Goal: Transaction & Acquisition: Purchase product/service

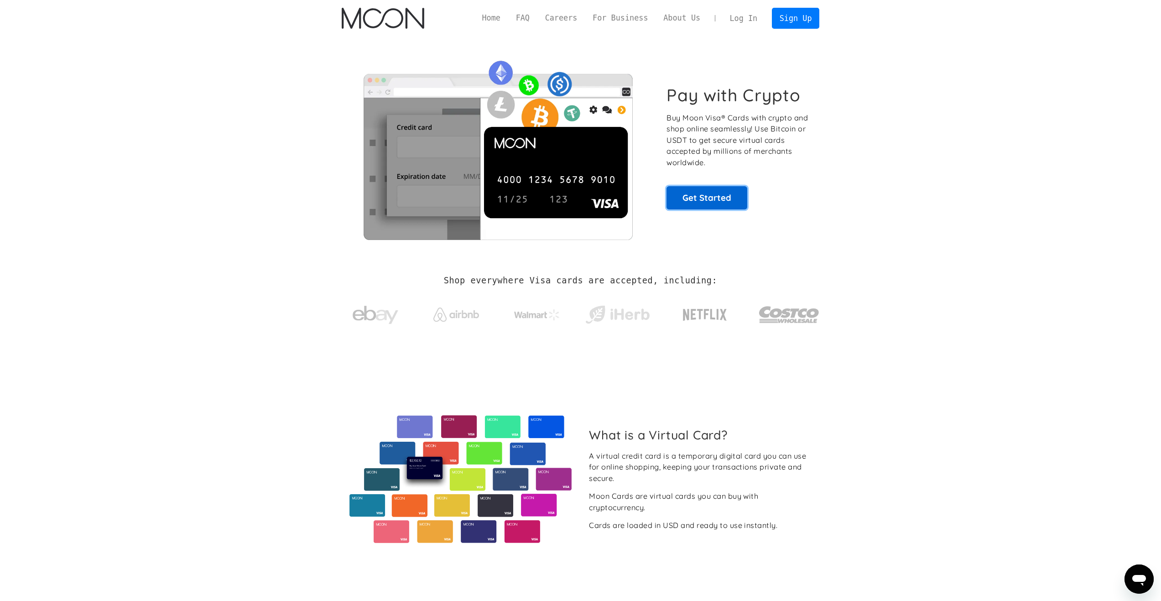
click at [717, 203] on link "Get Started" at bounding box center [706, 197] width 81 height 23
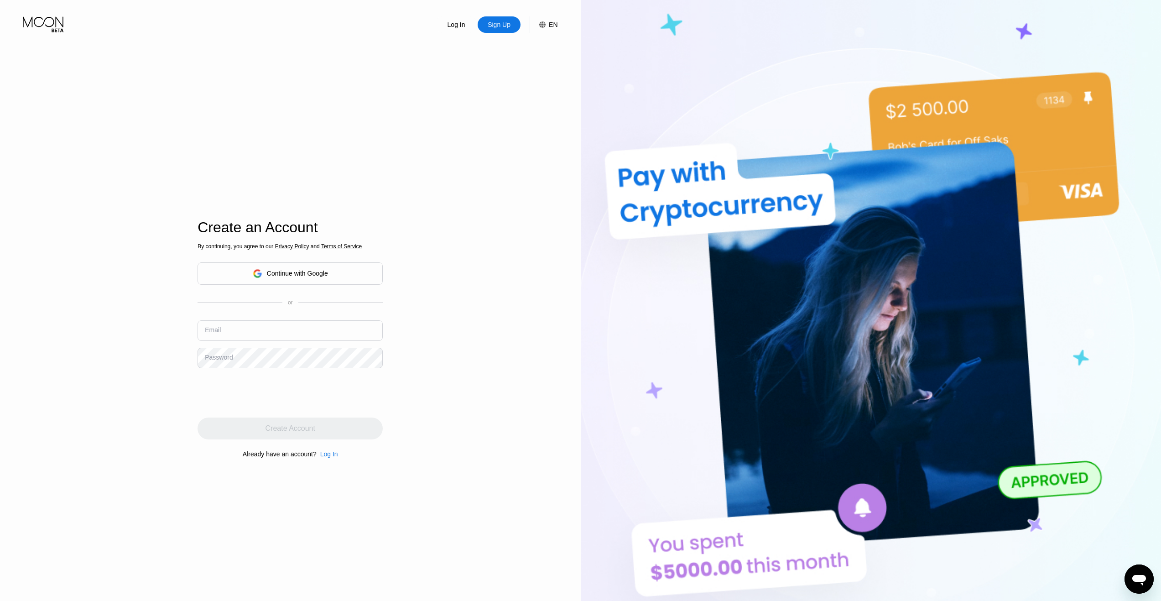
click at [311, 270] on div "Continue with Google" at bounding box center [297, 273] width 61 height 7
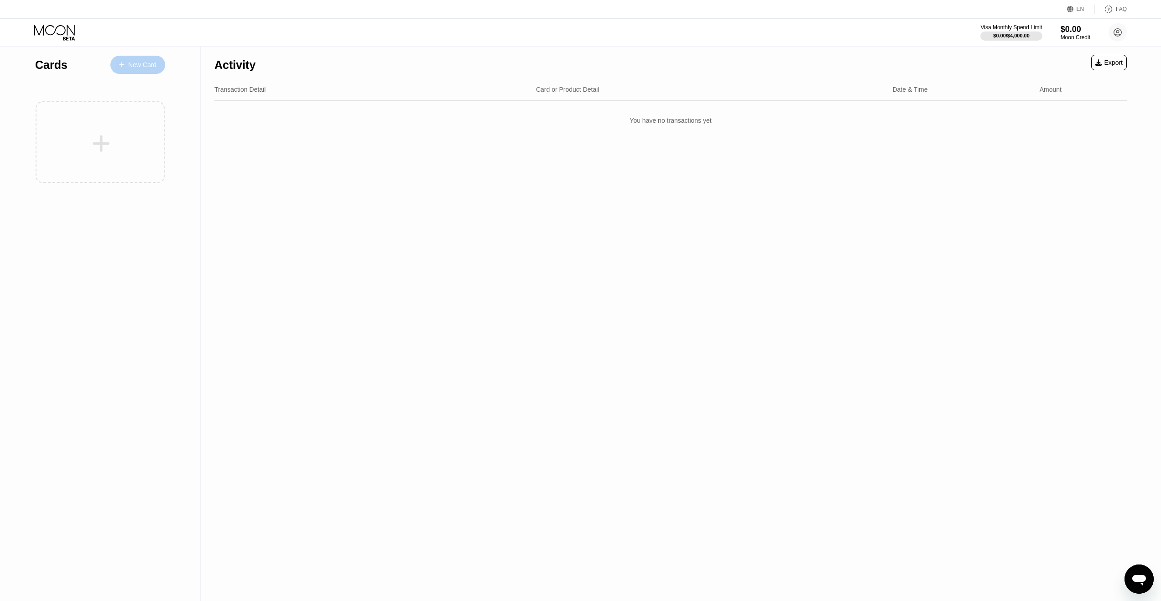
click at [126, 62] on div at bounding box center [127, 65] width 4 height 8
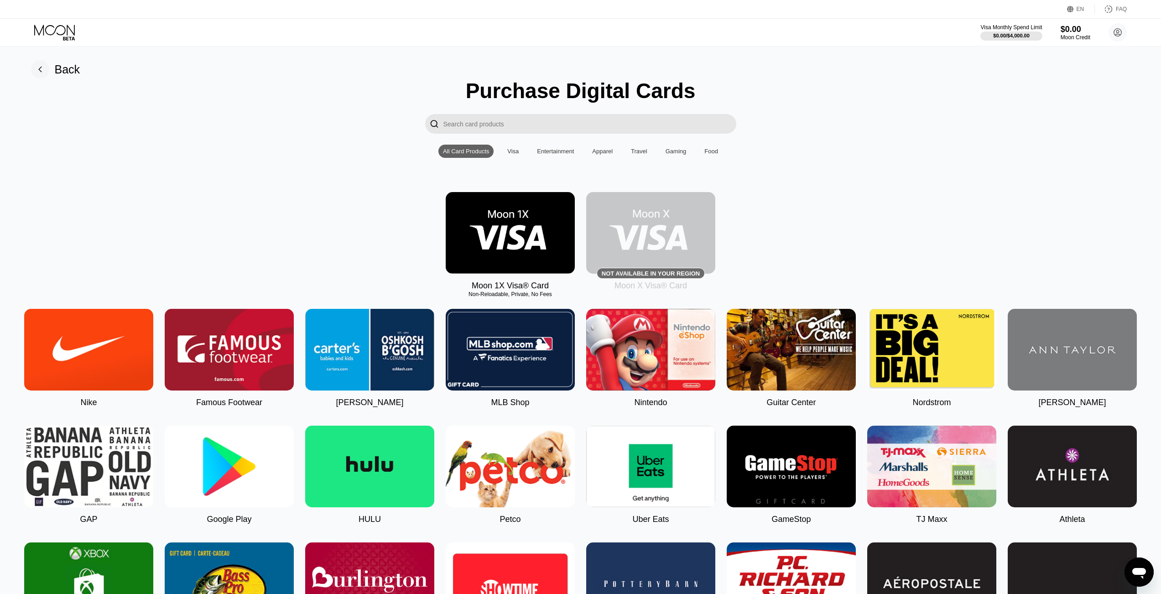
click at [503, 155] on div "All Card Products Visa Entertainment Apparel Travel Gaming Food" at bounding box center [580, 151] width 284 height 13
click at [510, 119] on input "Search card products" at bounding box center [589, 124] width 293 height 20
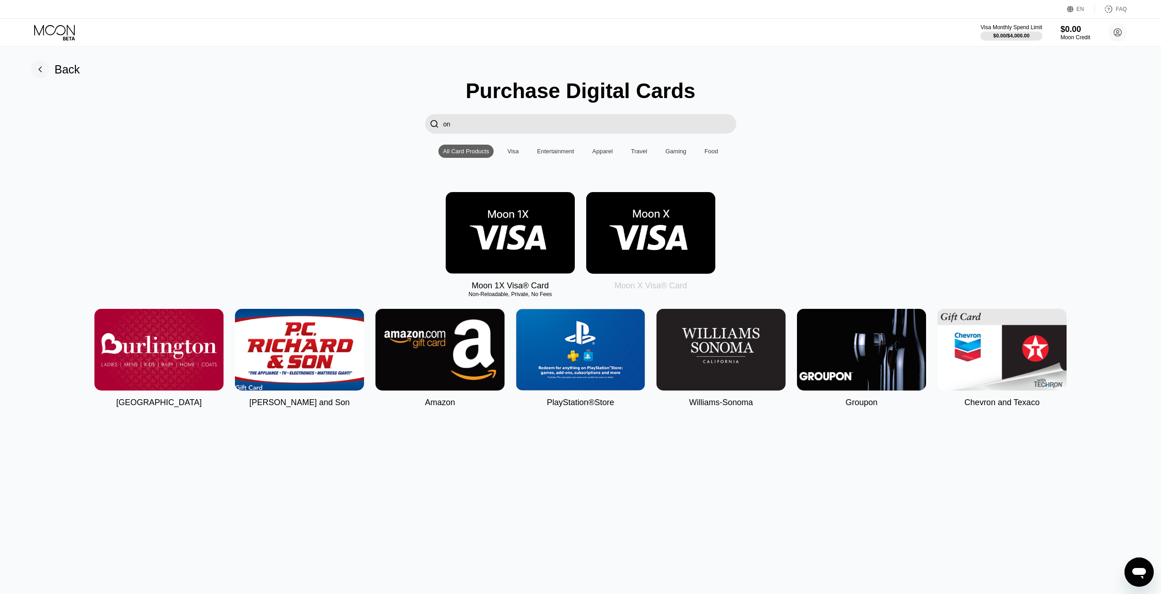
type input "o"
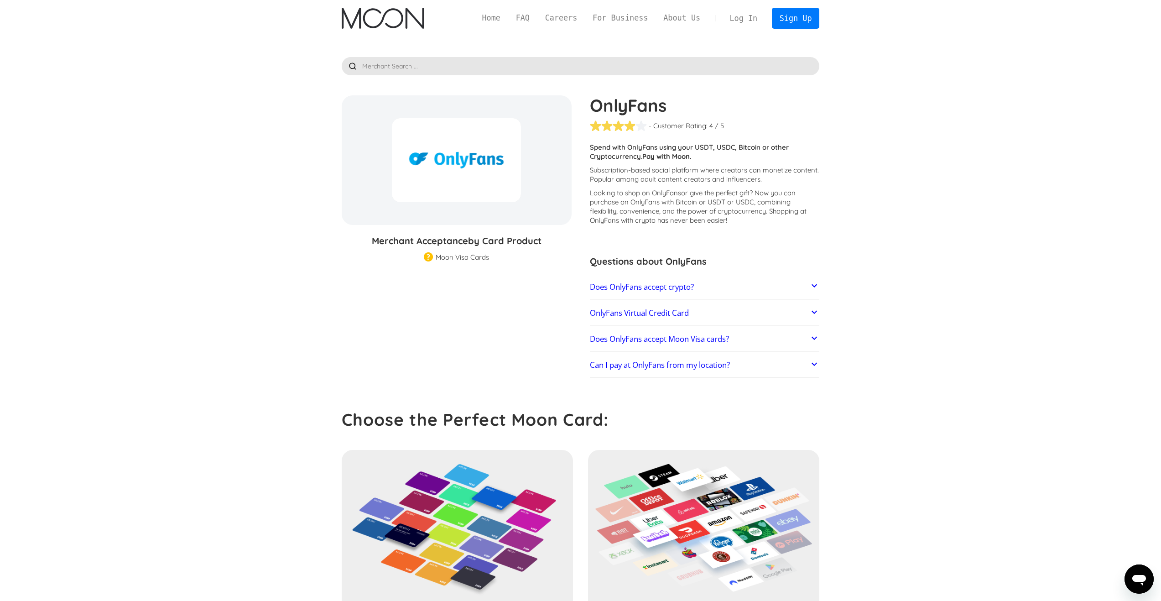
click at [447, 254] on div "Moon Visa Cards" at bounding box center [462, 257] width 53 height 9
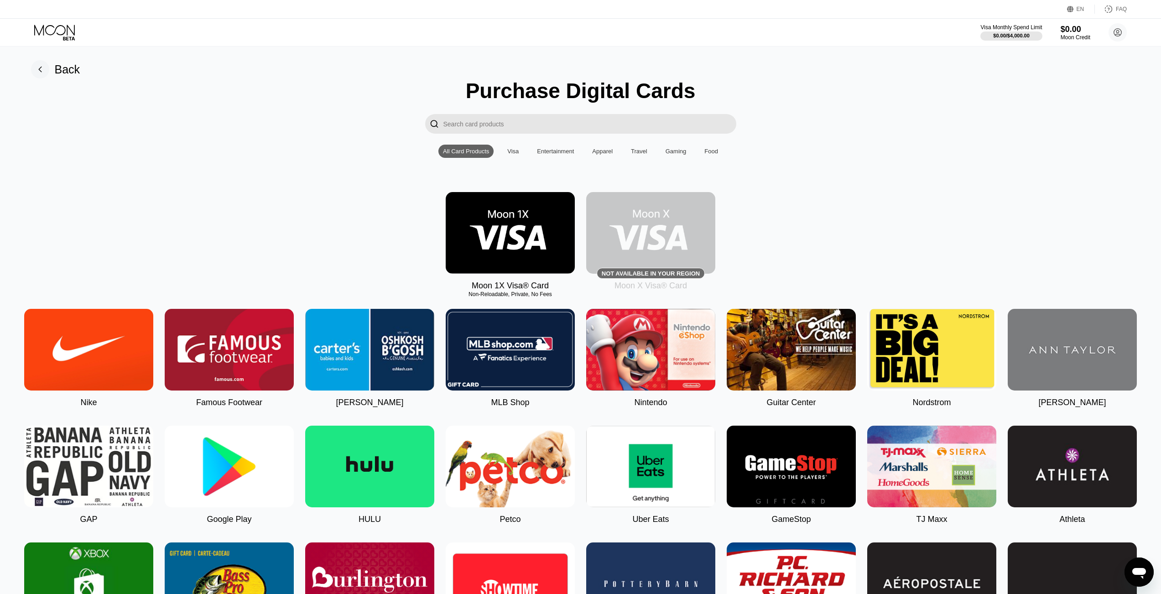
click at [512, 155] on div "Visa" at bounding box center [512, 151] width 11 height 7
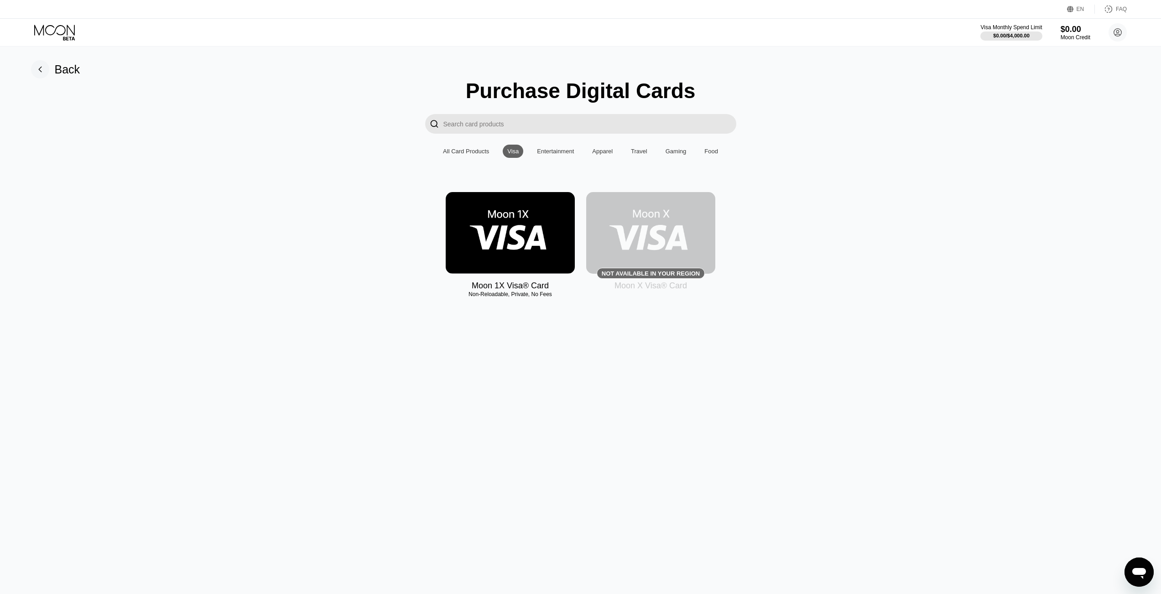
click at [497, 242] on img at bounding box center [510, 233] width 129 height 82
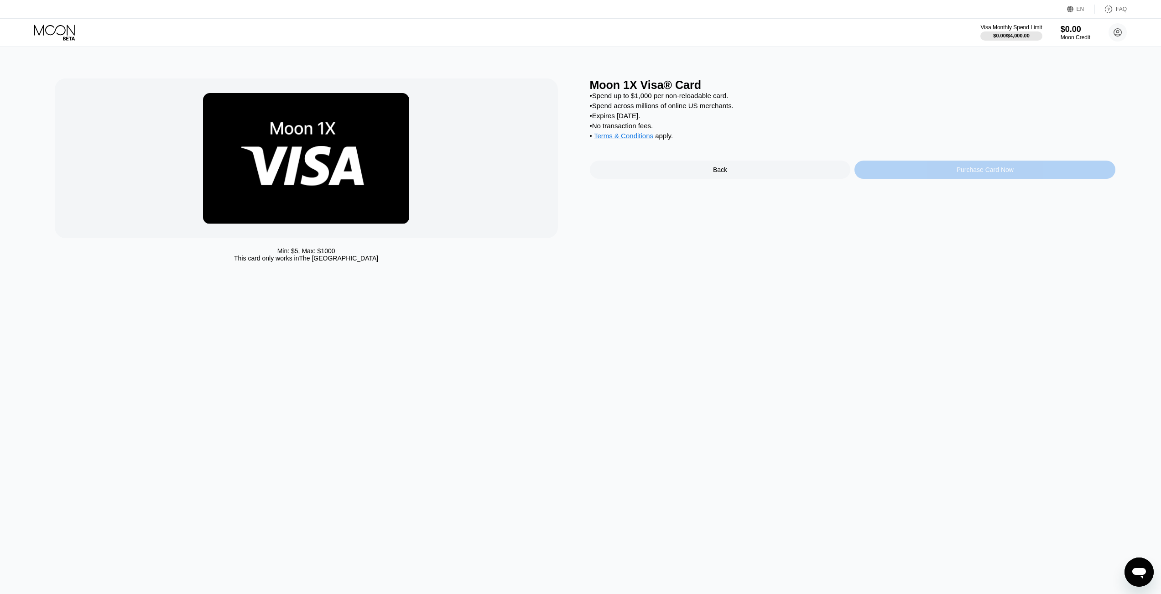
click at [909, 177] on div "Purchase Card Now" at bounding box center [984, 170] width 261 height 18
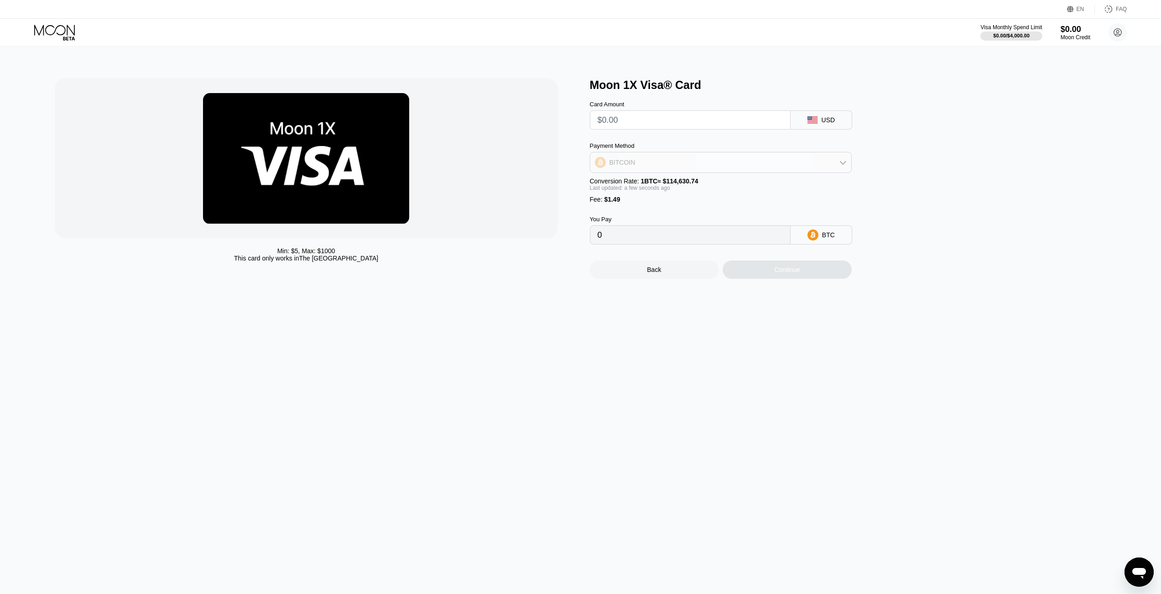
click at [730, 166] on div "BITCOIN" at bounding box center [720, 162] width 261 height 18
click at [729, 166] on div "BITCOIN" at bounding box center [720, 162] width 261 height 18
click at [698, 244] on input "0" at bounding box center [690, 235] width 185 height 18
click at [680, 123] on input "text" at bounding box center [690, 120] width 185 height 18
type input "$2"
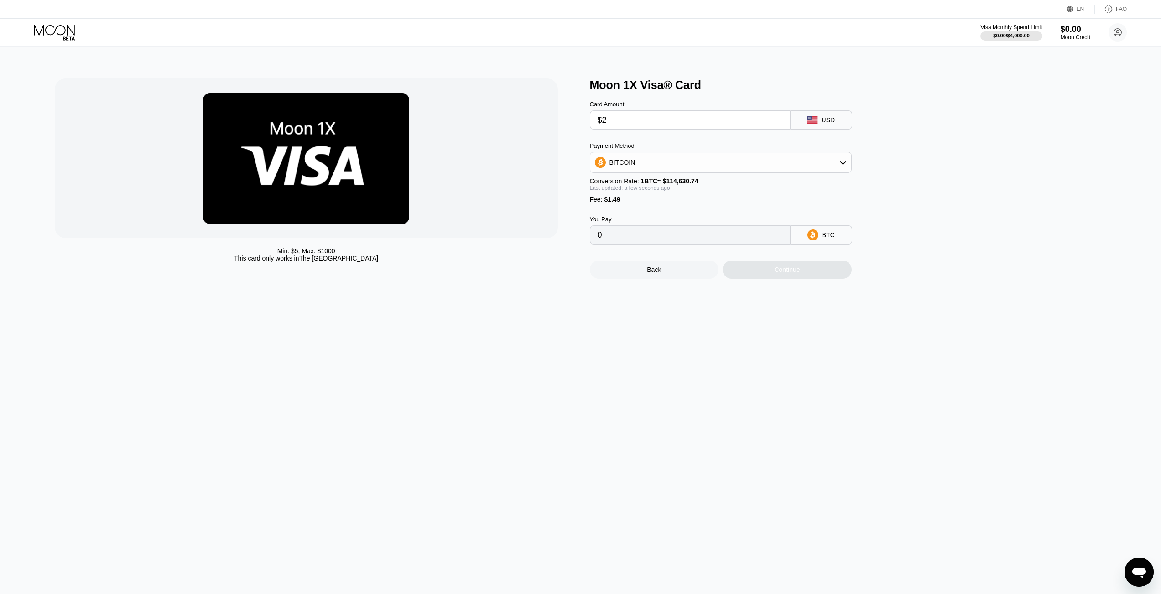
type input "0.00003045"
type input "$20"
type input "0.00018748"
type input "$20"
click at [781, 273] on div "Continue" at bounding box center [787, 269] width 26 height 7
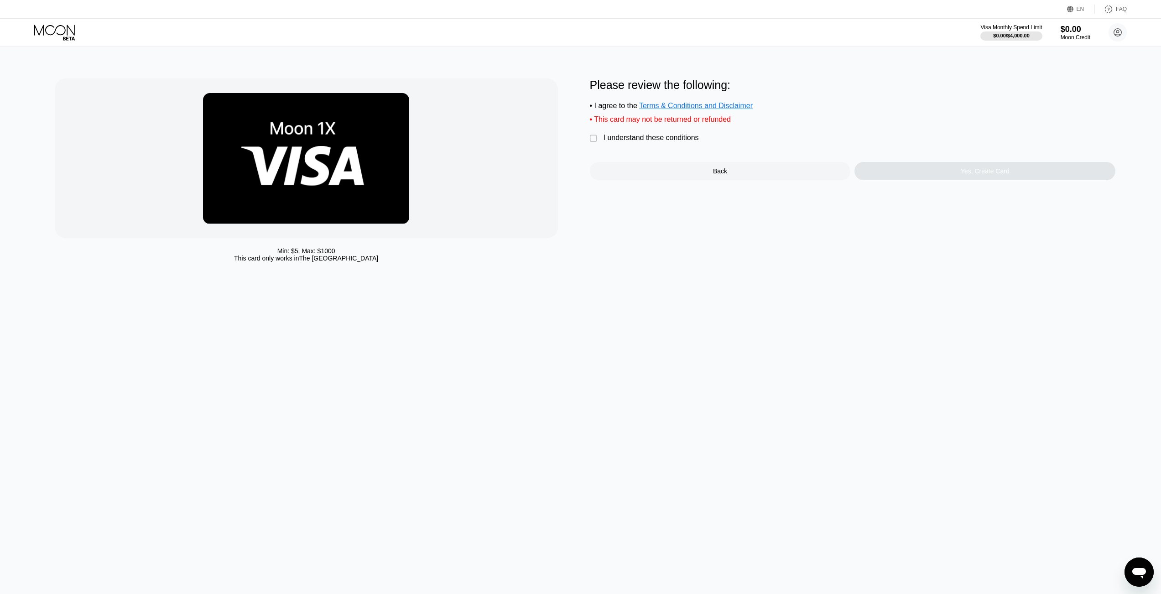
click at [654, 140] on div "I understand these conditions" at bounding box center [650, 138] width 95 height 8
click at [740, 109] on span "Terms & Conditions and Disclaimer" at bounding box center [696, 106] width 114 height 8
click at [979, 175] on div "Yes, Create Card" at bounding box center [985, 170] width 49 height 7
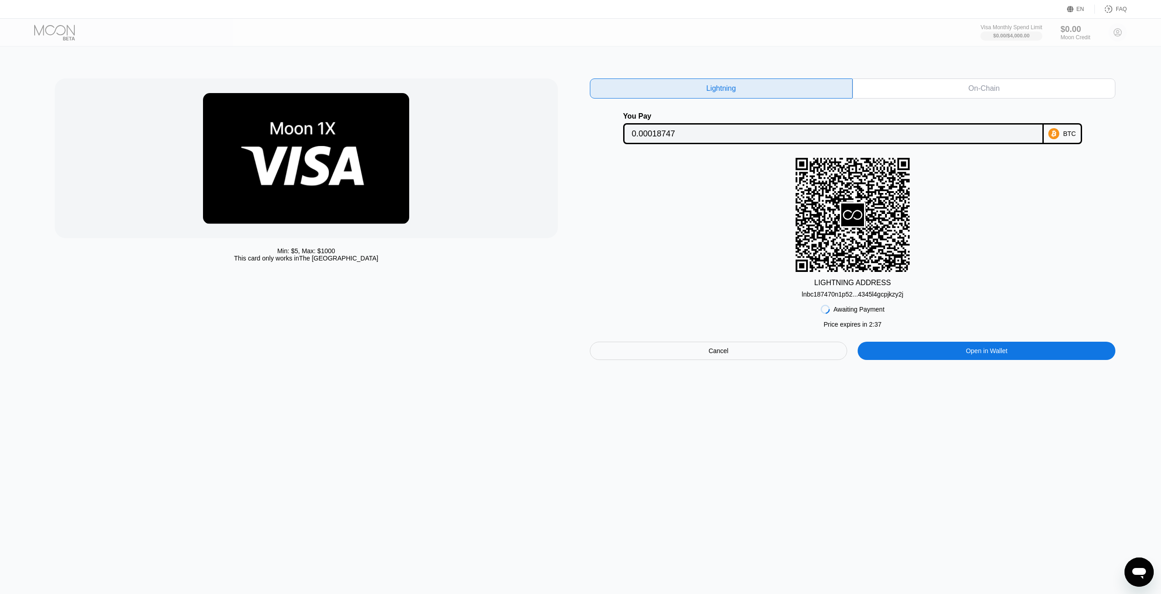
click at [844, 296] on div "lnbc187470n1p52...4345l4gcpjkzy2j" at bounding box center [853, 294] width 102 height 7
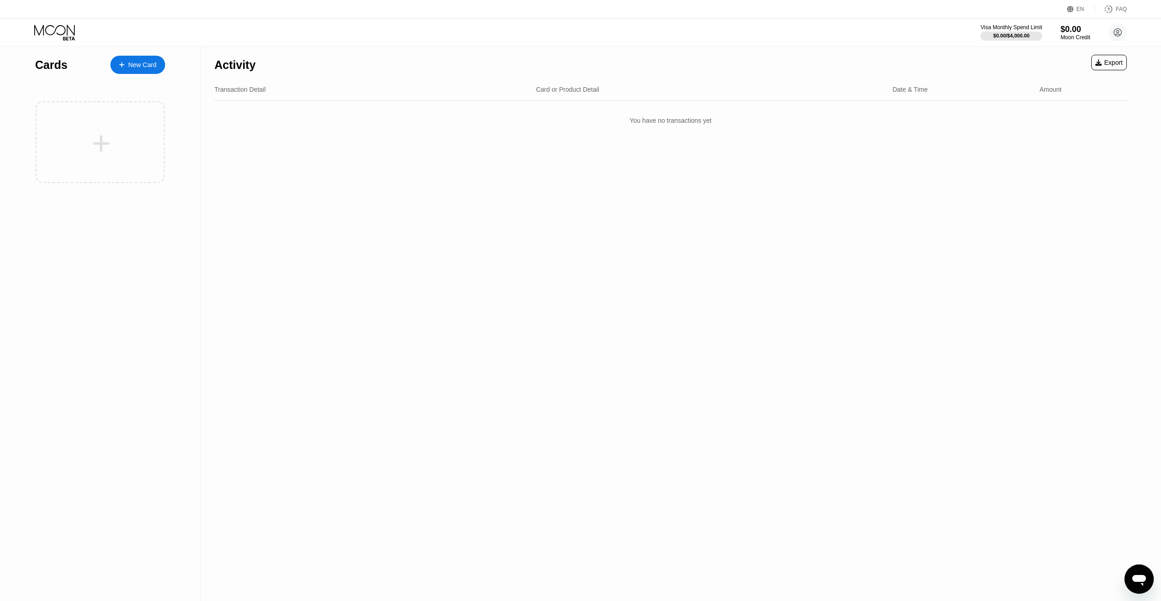
click at [136, 69] on div "New Card" at bounding box center [142, 65] width 28 height 8
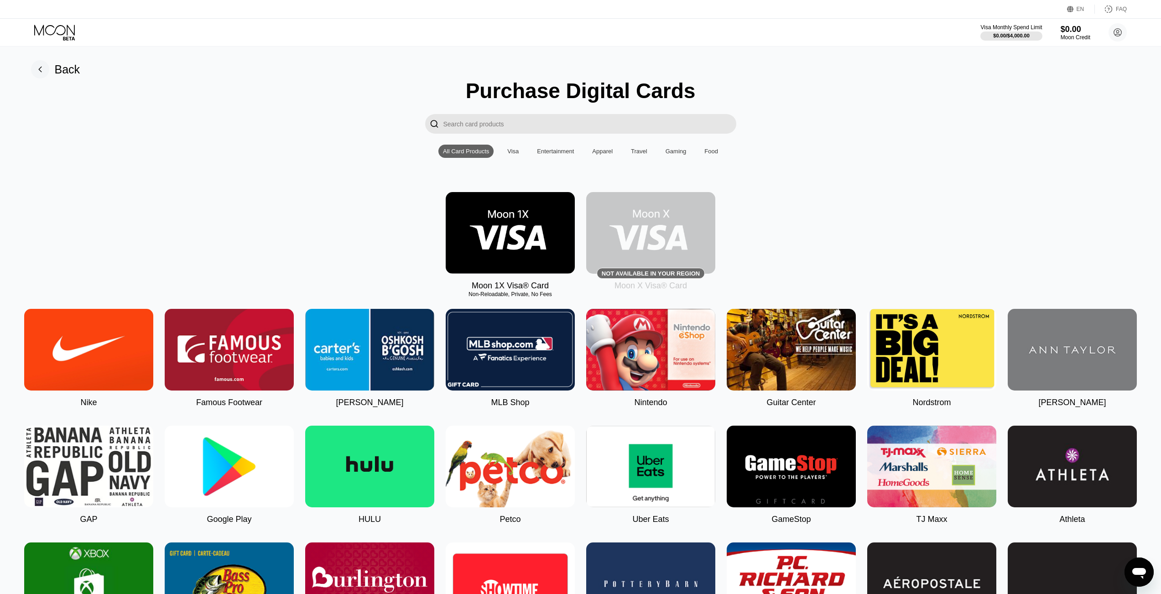
click at [530, 235] on img at bounding box center [510, 233] width 129 height 82
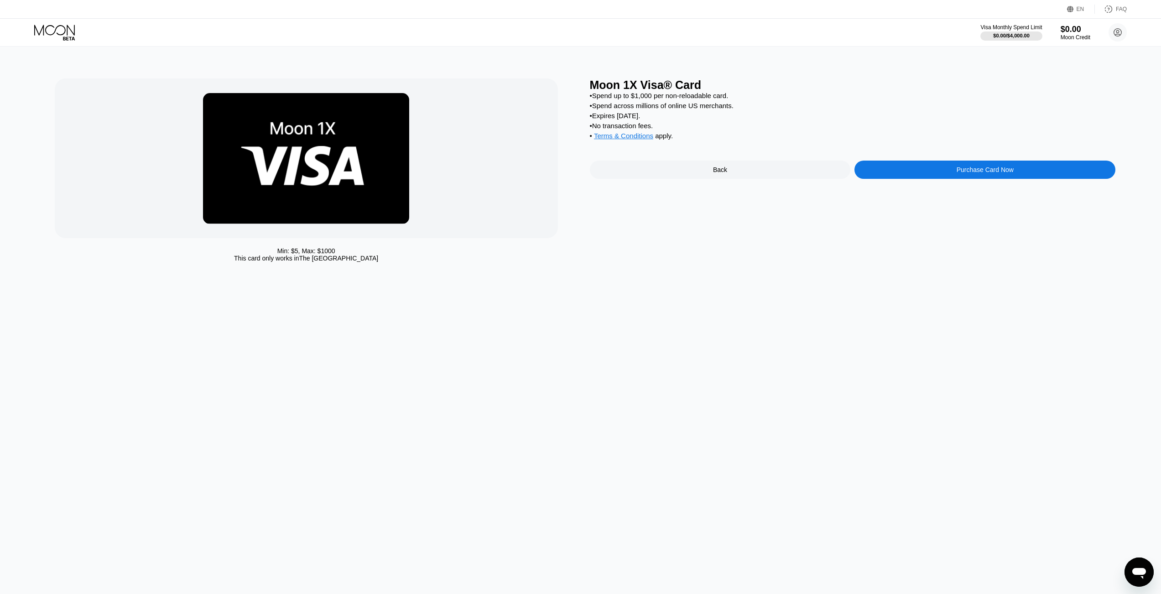
click at [958, 173] on div "Purchase Card Now" at bounding box center [984, 169] width 57 height 7
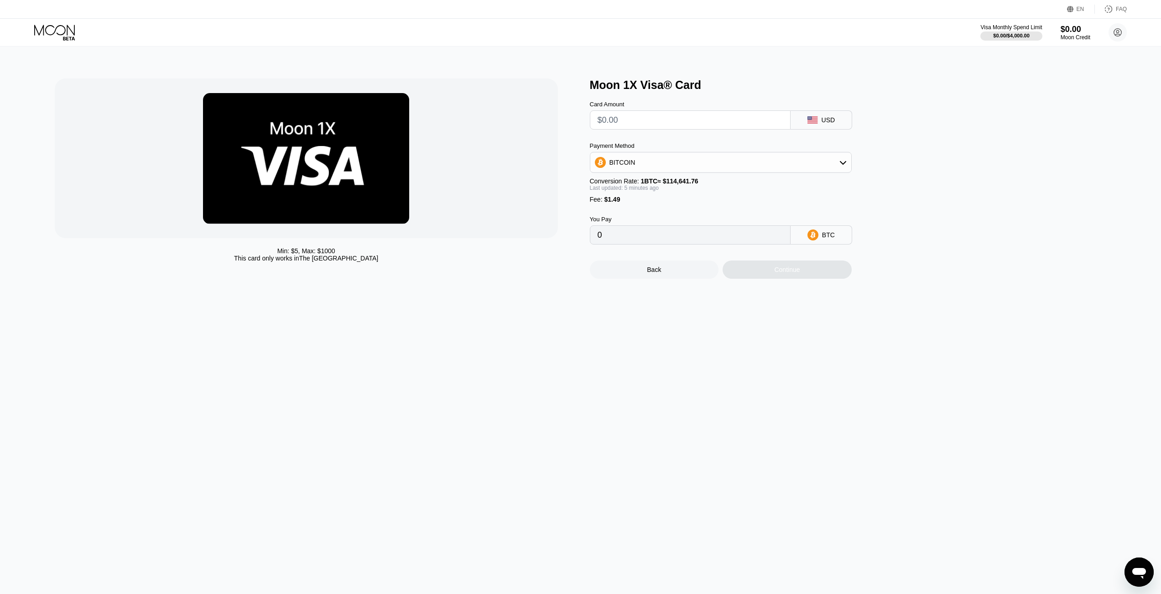
drag, startPoint x: 710, startPoint y: 131, endPoint x: 706, endPoint y: 126, distance: 6.8
click at [707, 127] on input "text" at bounding box center [690, 120] width 185 height 18
type input "$2"
type input "0.00003044"
type input "$20"
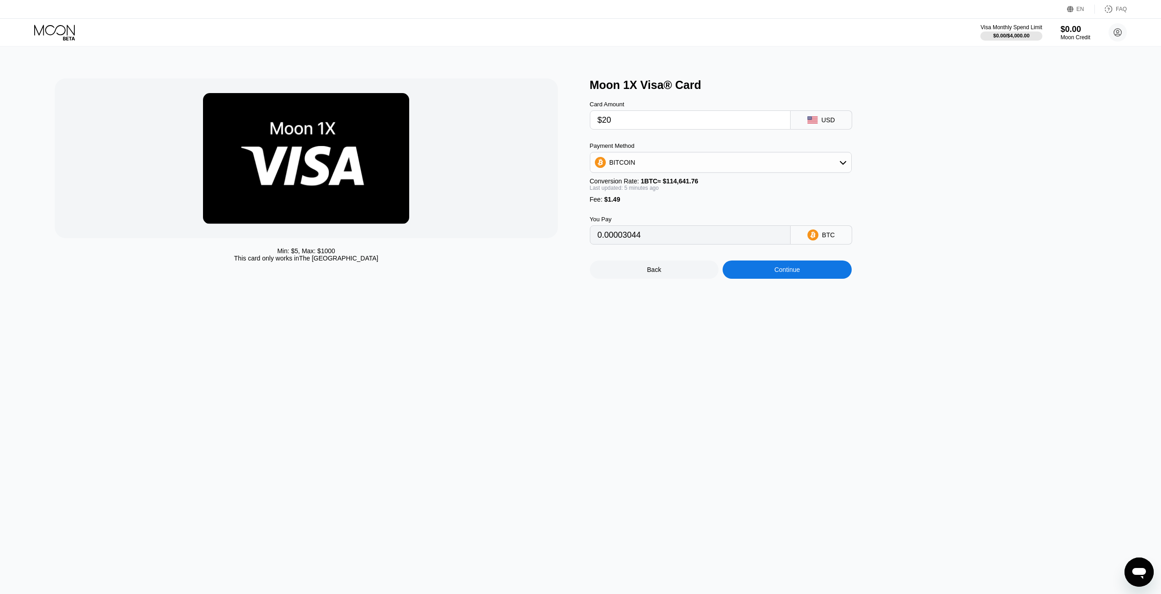
type input "0.00018739"
click at [654, 171] on div "BITCOIN" at bounding box center [720, 162] width 261 height 18
click at [649, 185] on div "BITCOIN" at bounding box center [720, 187] width 256 height 18
click at [643, 237] on input "0.00018739" at bounding box center [690, 235] width 185 height 18
drag, startPoint x: 642, startPoint y: 247, endPoint x: 615, endPoint y: 245, distance: 26.5
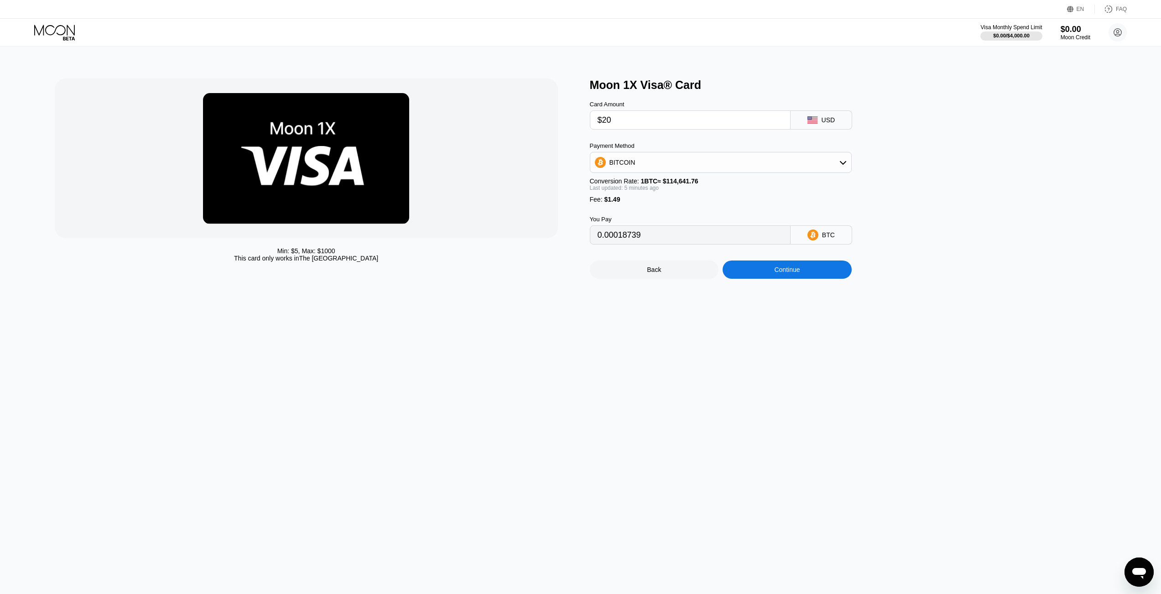
click at [615, 244] on input "0.00018739" at bounding box center [690, 235] width 185 height 18
click at [638, 123] on input "$20" at bounding box center [690, 120] width 185 height 18
type input "$2"
type input "0.00003044"
type input "0"
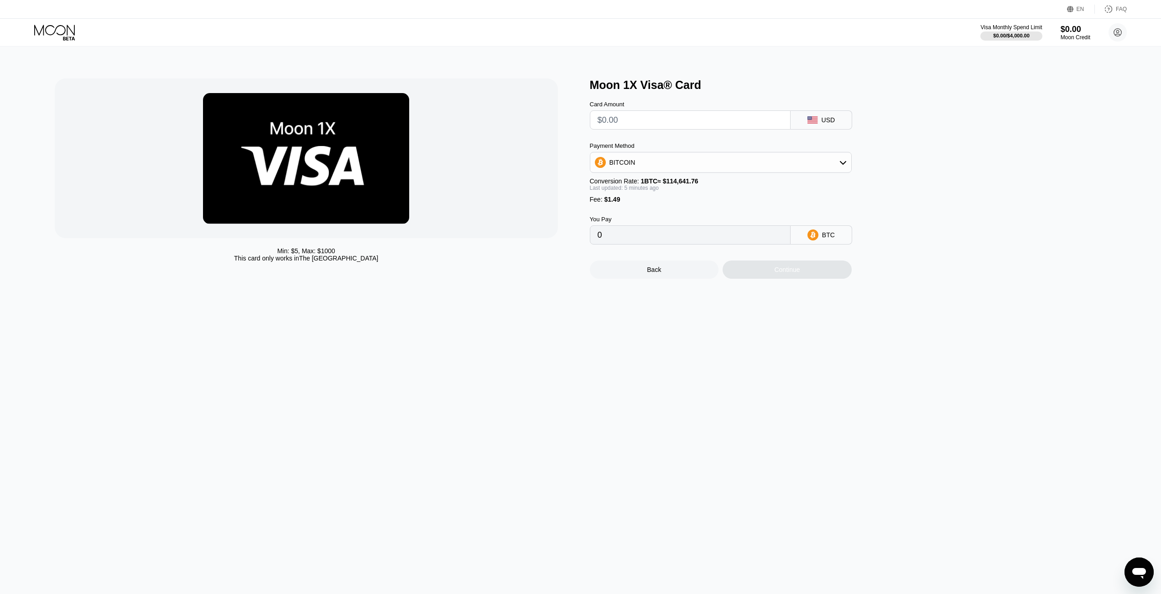
type input "$1"
type input "0.00002172"
type input "$15"
type input "0.00014379"
type input "$1"
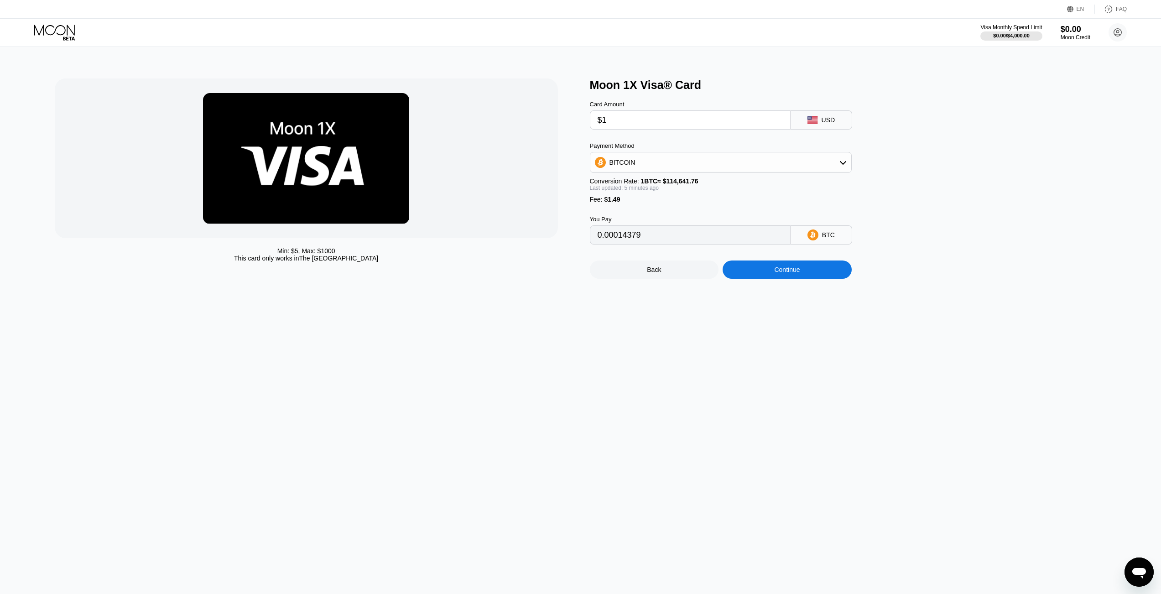
type input "0.00002172"
type input "$14"
type input "0.00013507"
type input "$13"
type input "0.00012635"
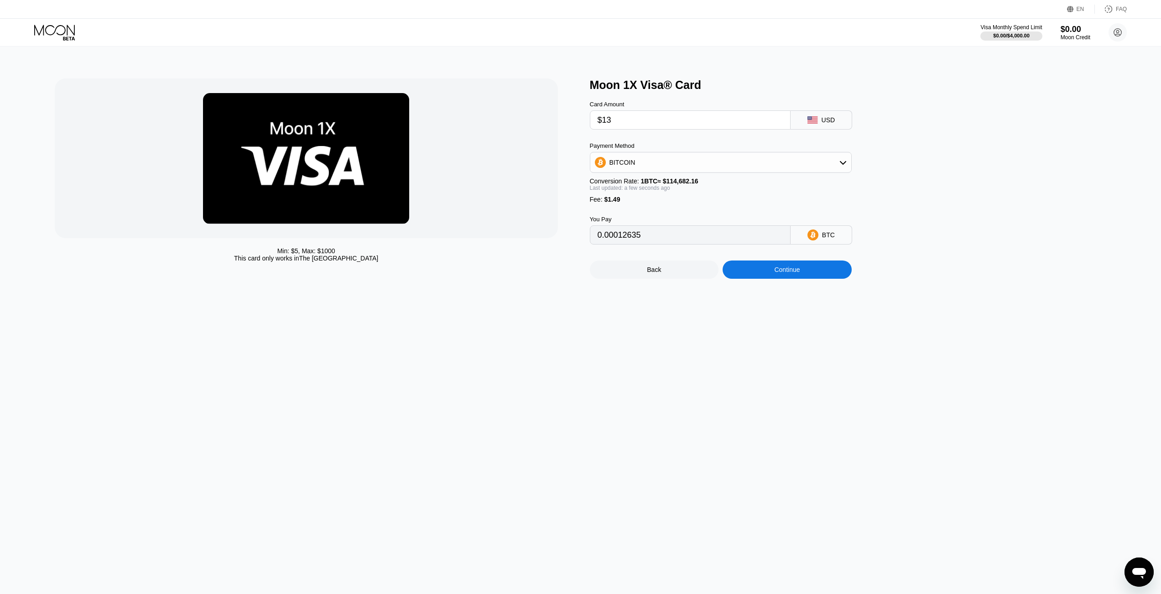
type input "$1"
type input "0.00002172"
type input "$12"
type input "0.00011763"
type input "$12"
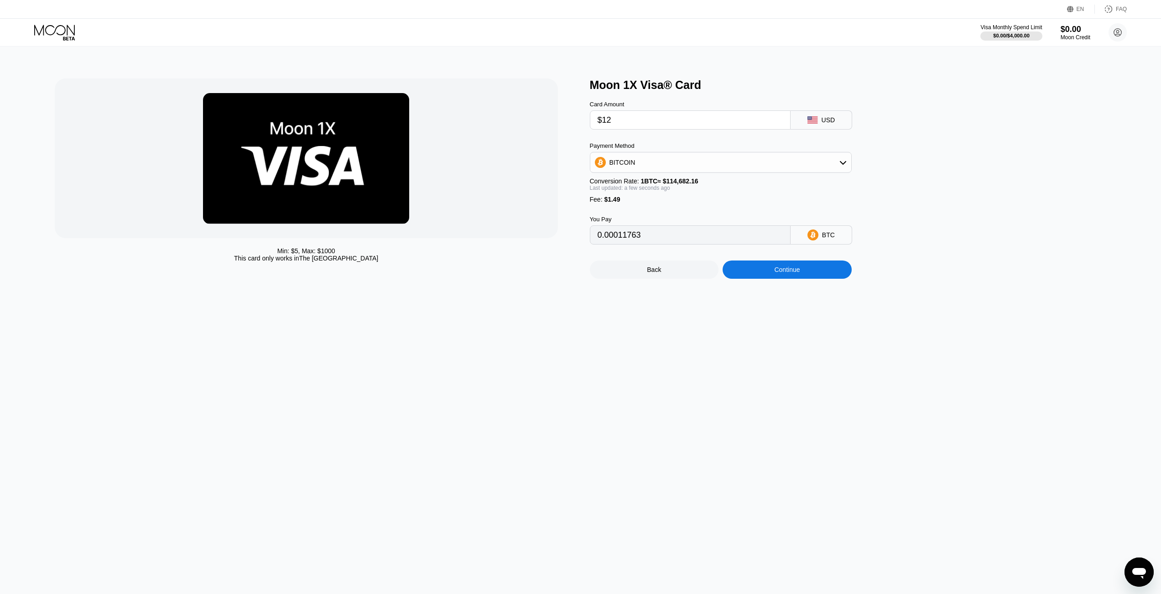
click at [783, 279] on div "Continue" at bounding box center [786, 269] width 129 height 18
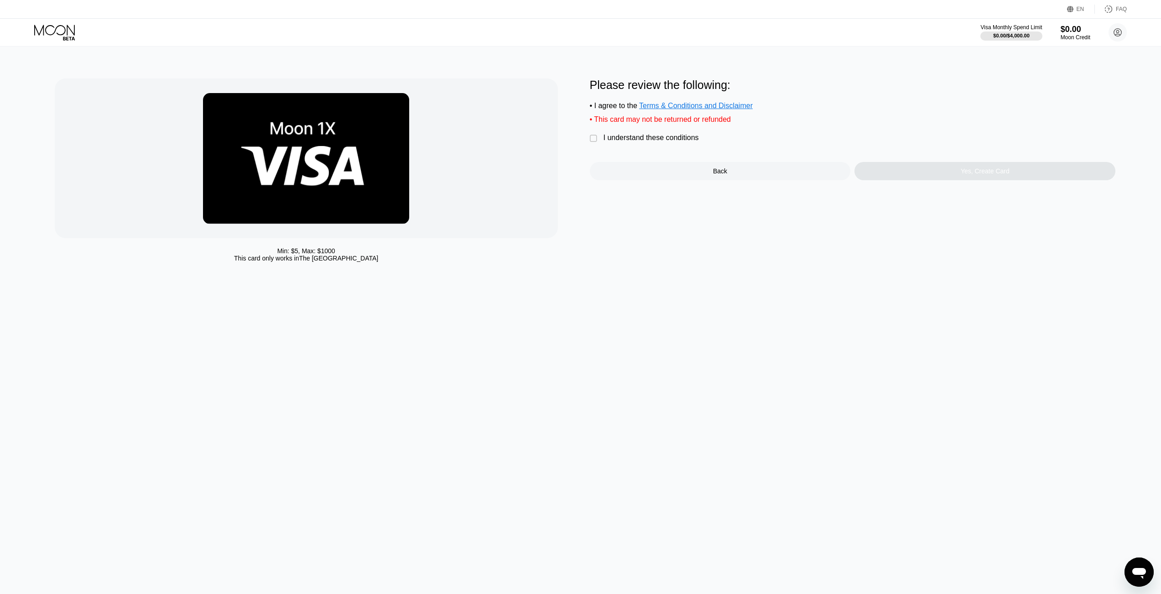
click at [627, 150] on div "Please review the following: • I agree to the Terms & Conditions and Disclaimer…" at bounding box center [853, 129] width 526 height 102
click at [602, 143] on div " I understand these conditions" at bounding box center [647, 139] width 114 height 10
click at [955, 184] on div "Please review the following: • I agree to the Terms & Conditions and Disclaimer…" at bounding box center [853, 172] width 526 height 188
click at [953, 180] on div "Yes, Create Card" at bounding box center [984, 171] width 261 height 18
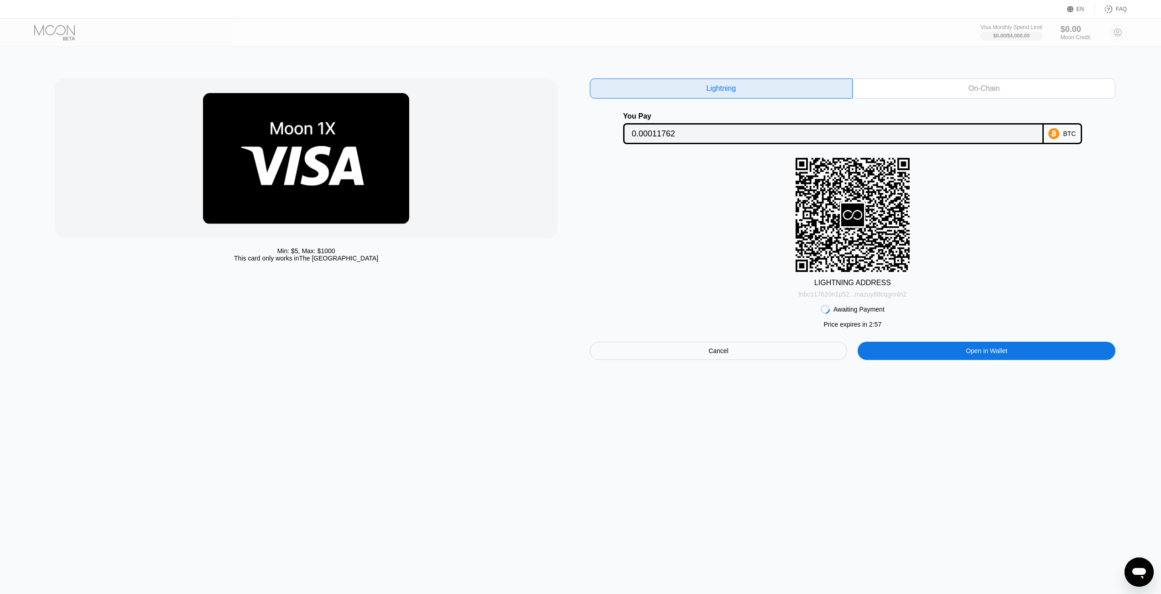
click at [838, 297] on div "lnbc117620n1p52...mazuy88cqgnnln2" at bounding box center [853, 294] width 108 height 7
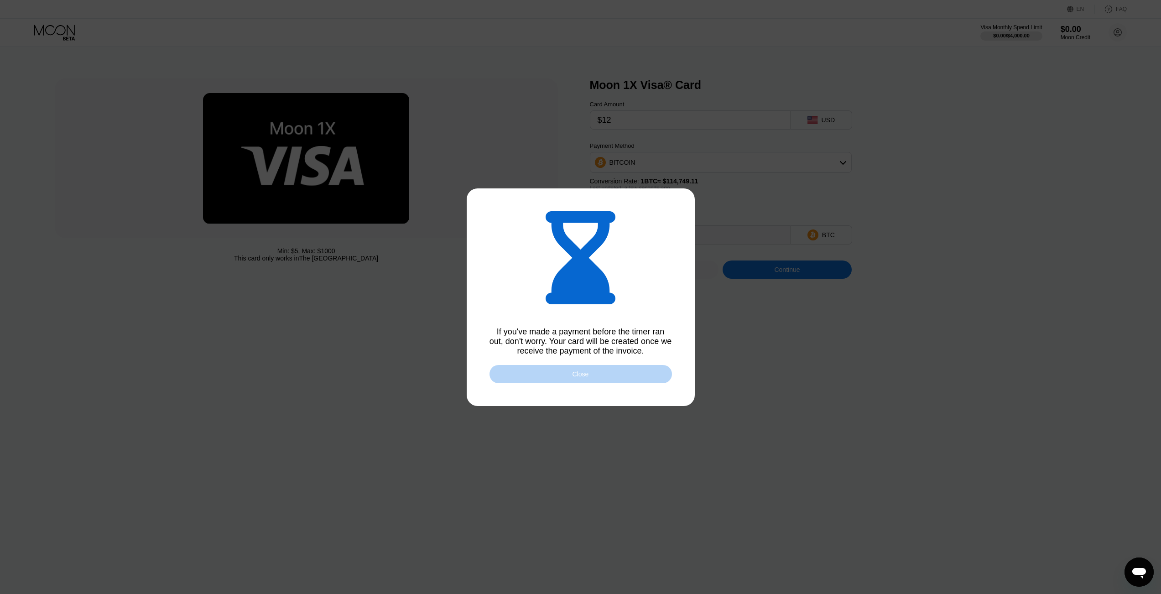
click at [593, 381] on div "Close" at bounding box center [580, 374] width 182 height 18
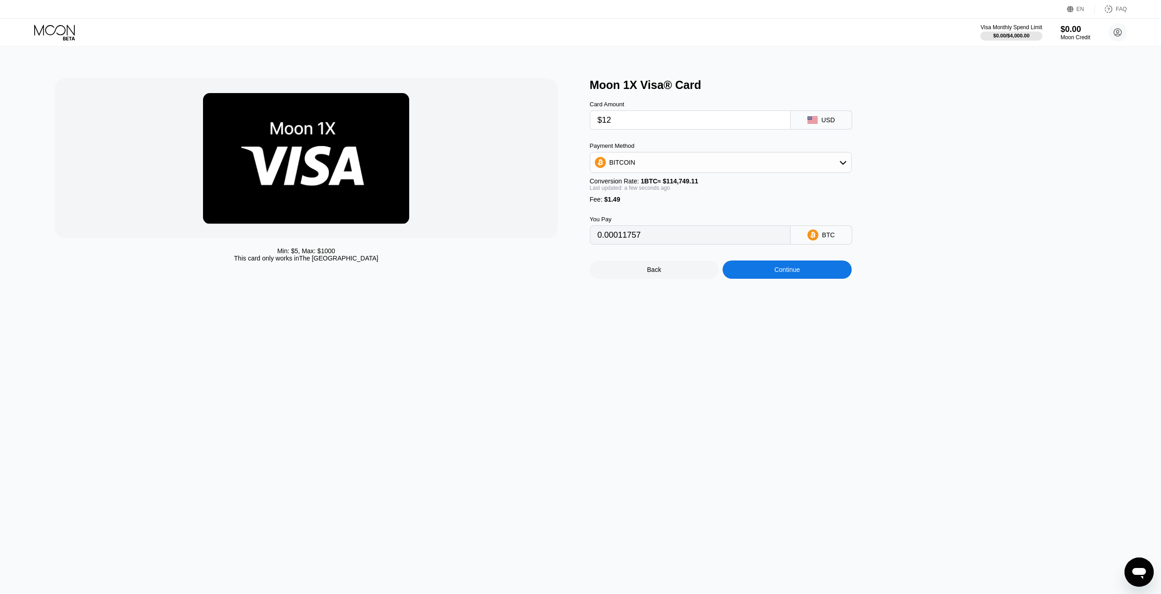
click at [764, 279] on div "Continue" at bounding box center [786, 269] width 129 height 18
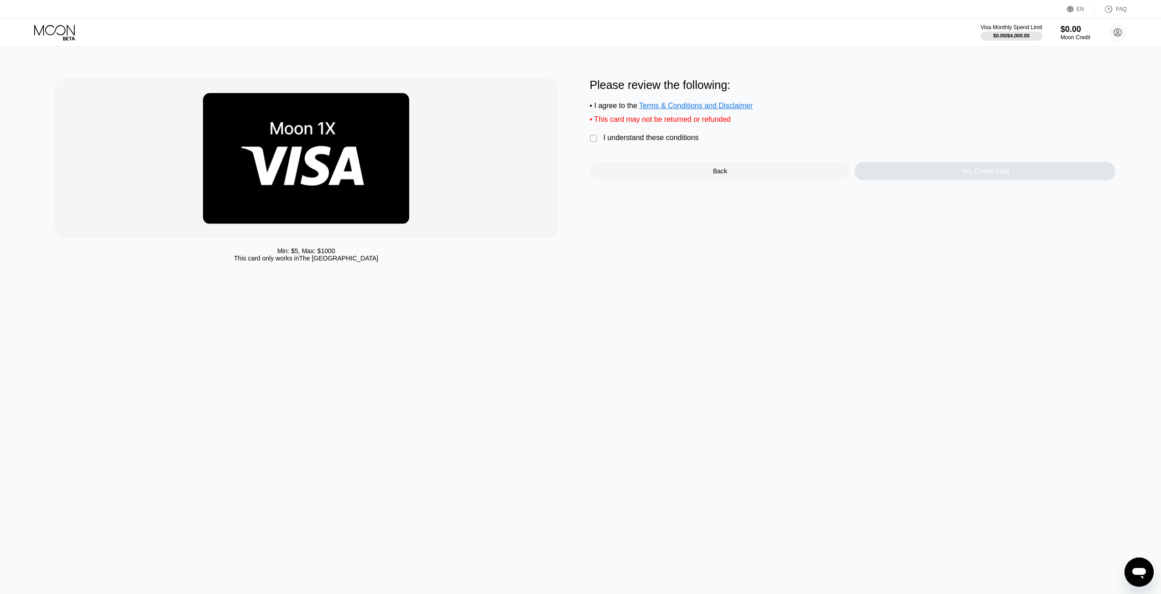
click at [660, 142] on div "I understand these conditions" at bounding box center [650, 138] width 95 height 8
click at [911, 180] on div "Yes, Create Card" at bounding box center [984, 171] width 261 height 18
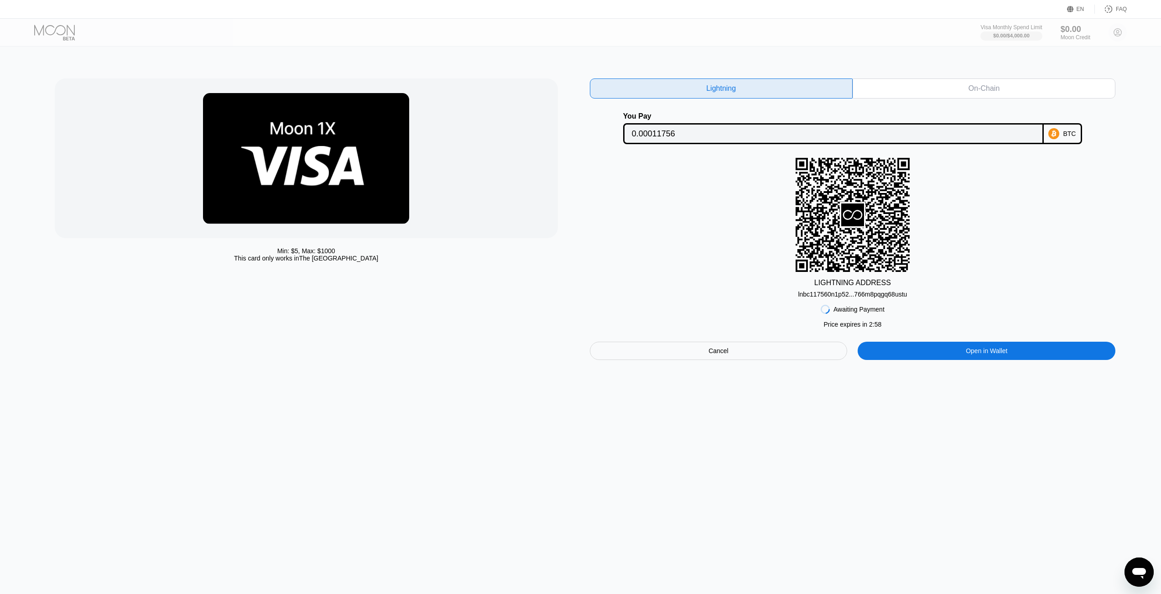
click at [862, 297] on div "lnbc117560n1p52...766m8pqgq68ustu" at bounding box center [852, 294] width 109 height 7
click at [978, 79] on div "On-Chain" at bounding box center [983, 88] width 263 height 20
